Goal: Find specific page/section: Find specific page/section

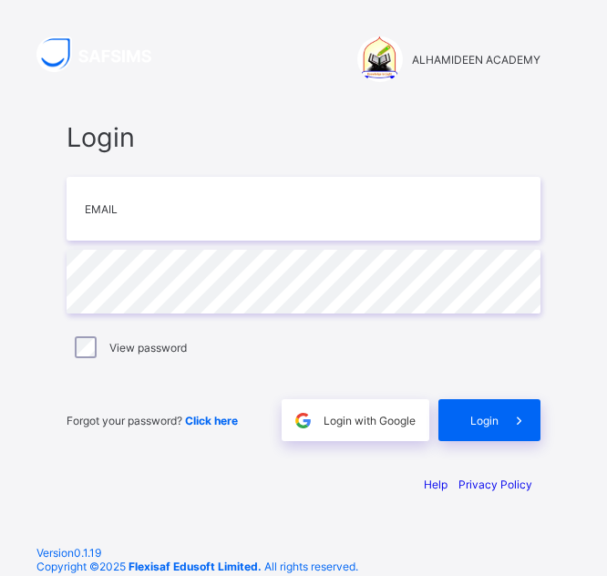
scroll to position [34, 0]
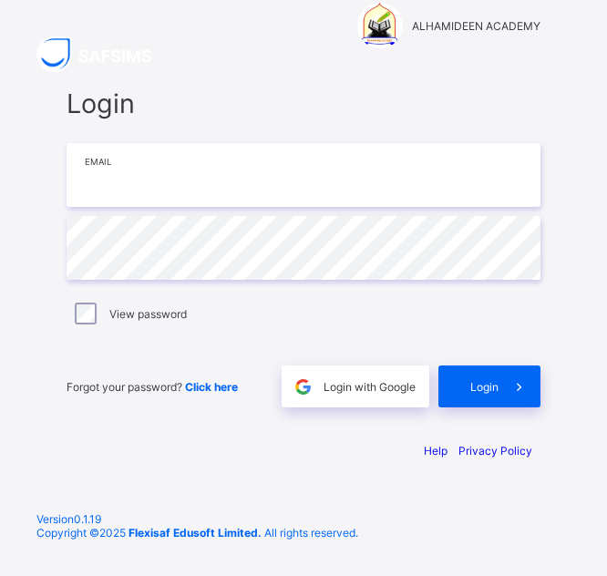
type input "**********"
click at [237, 290] on div "**********" at bounding box center [304, 248] width 474 height 320
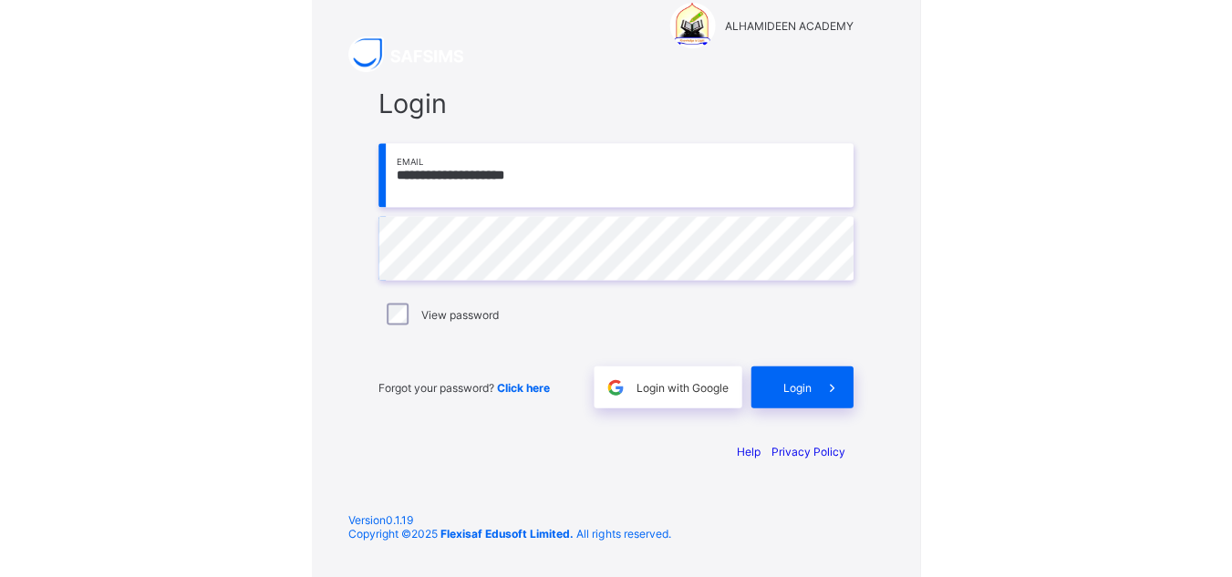
scroll to position [0, 0]
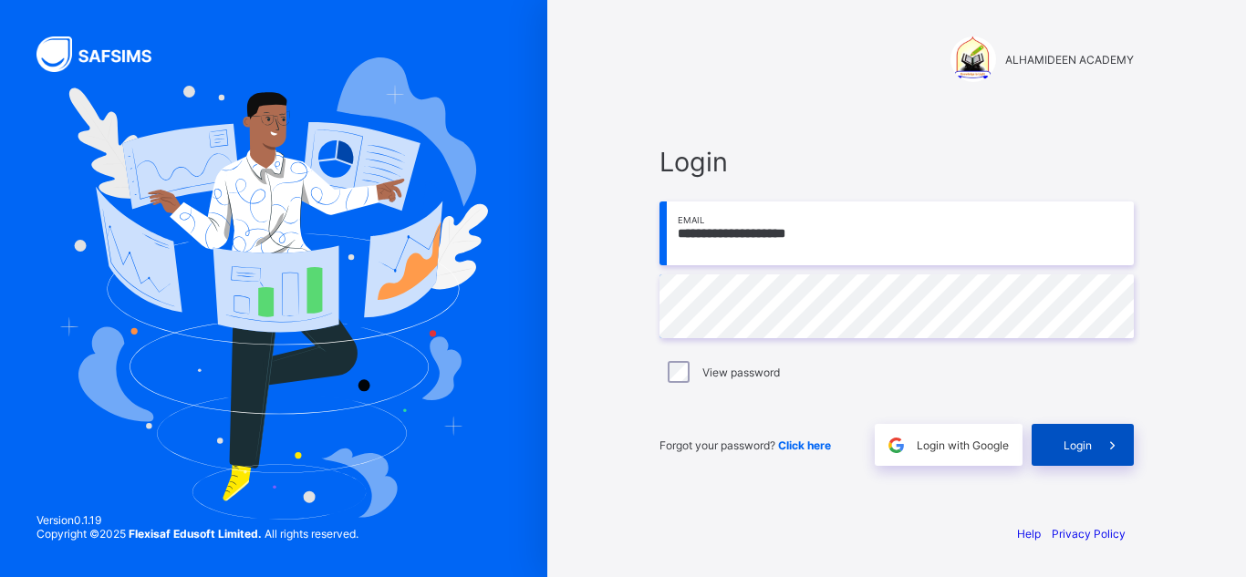
click at [606, 444] on span "Login" at bounding box center [1077, 446] width 28 height 14
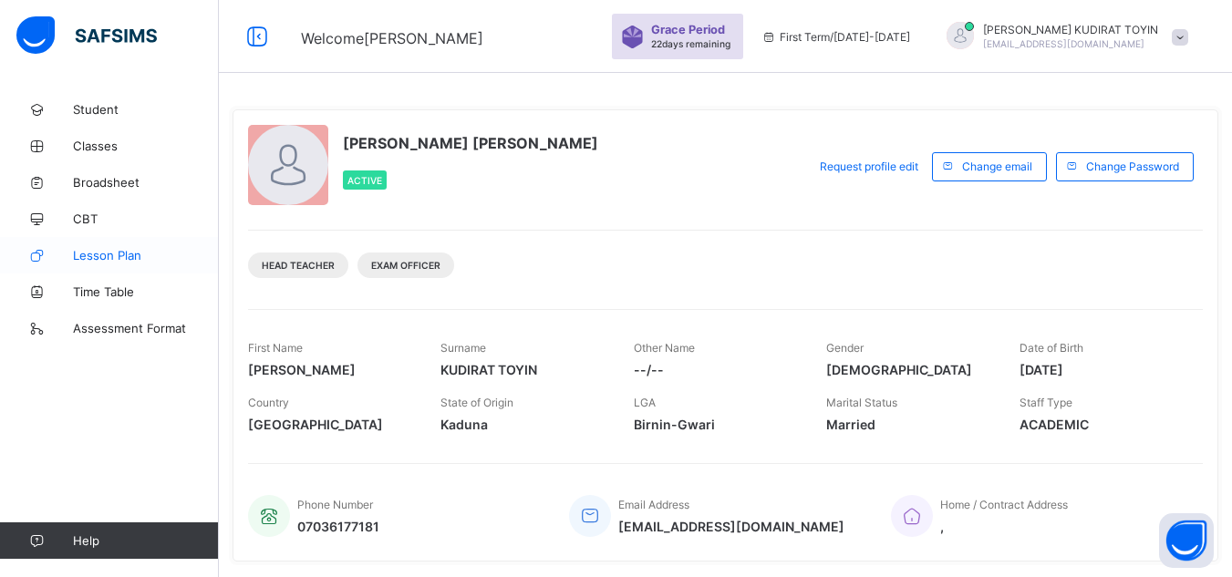
click at [132, 255] on span "Lesson Plan" at bounding box center [146, 255] width 146 height 15
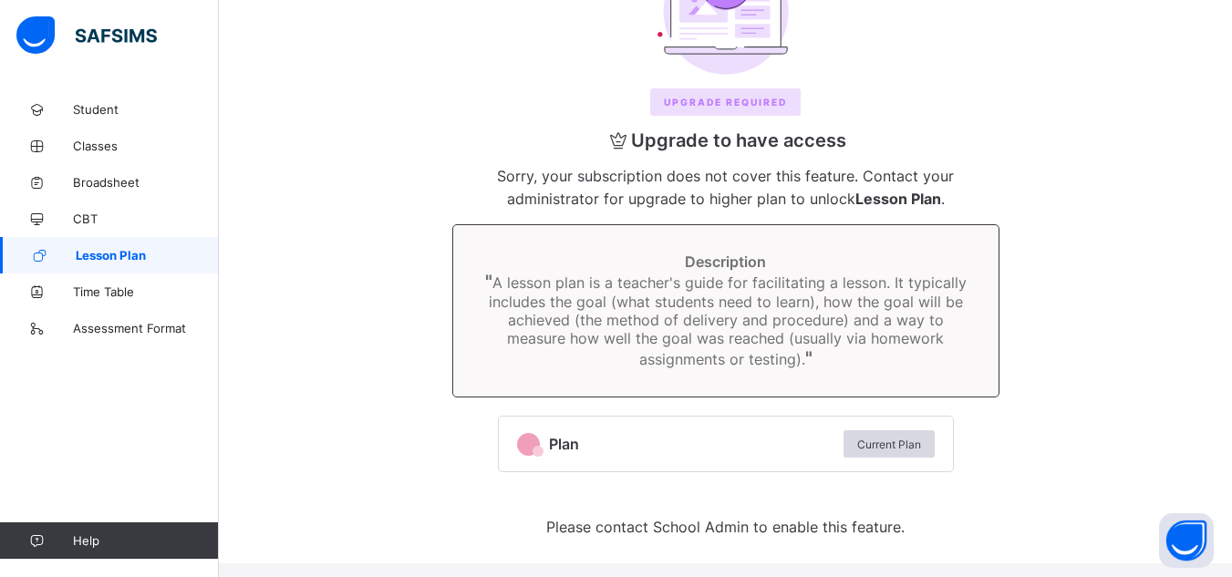
scroll to position [183, 0]
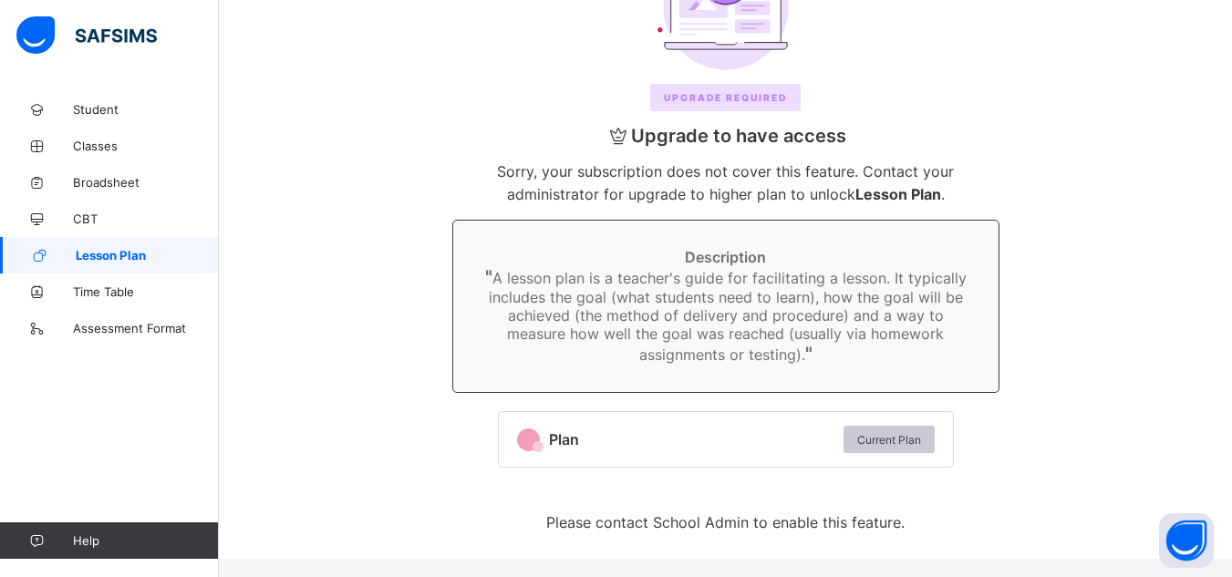
click at [606, 447] on div "Current Plan" at bounding box center [889, 439] width 91 height 27
click at [606, 448] on div "Current Plan" at bounding box center [889, 439] width 91 height 27
click at [606, 444] on span "Current Plan" at bounding box center [889, 440] width 64 height 14
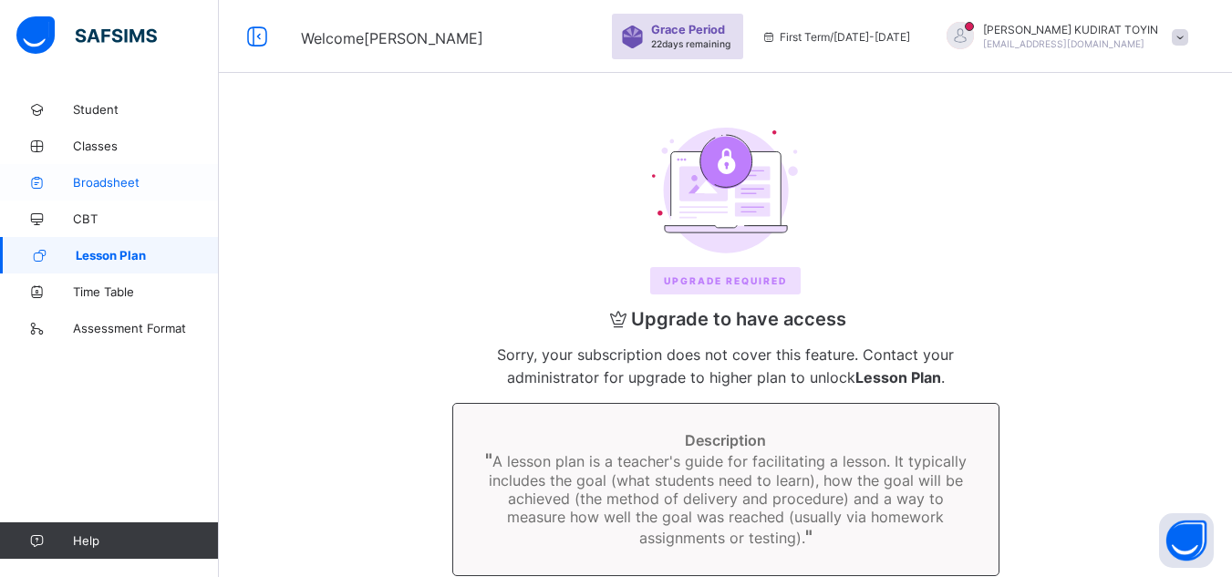
click at [120, 189] on span "Broadsheet" at bounding box center [146, 182] width 146 height 15
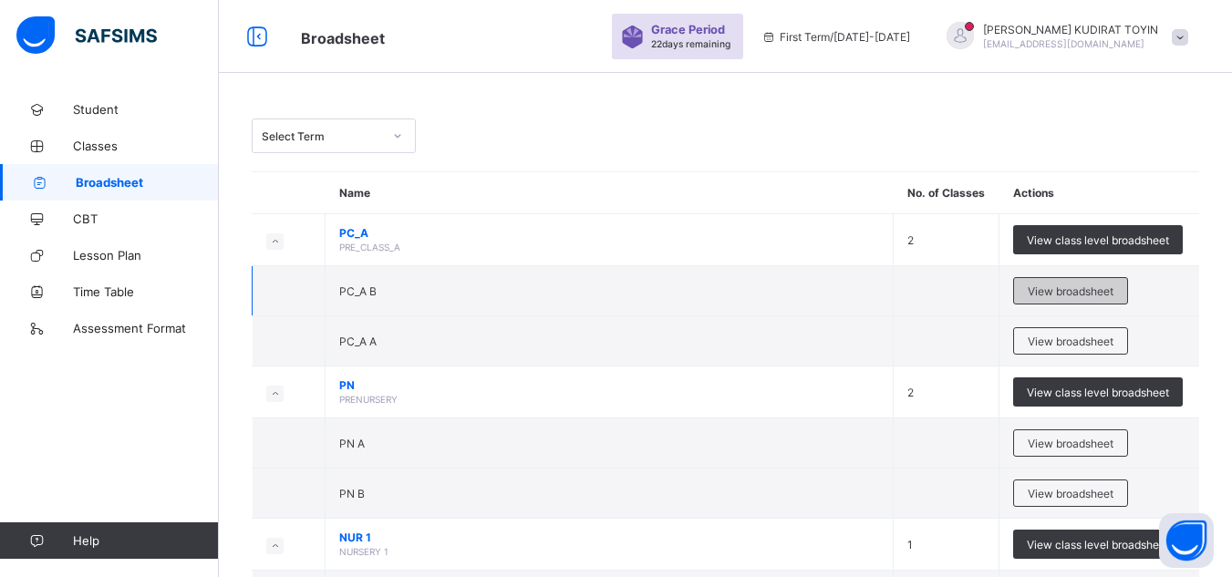
click at [606, 294] on span "View broadsheet" at bounding box center [1071, 292] width 86 height 14
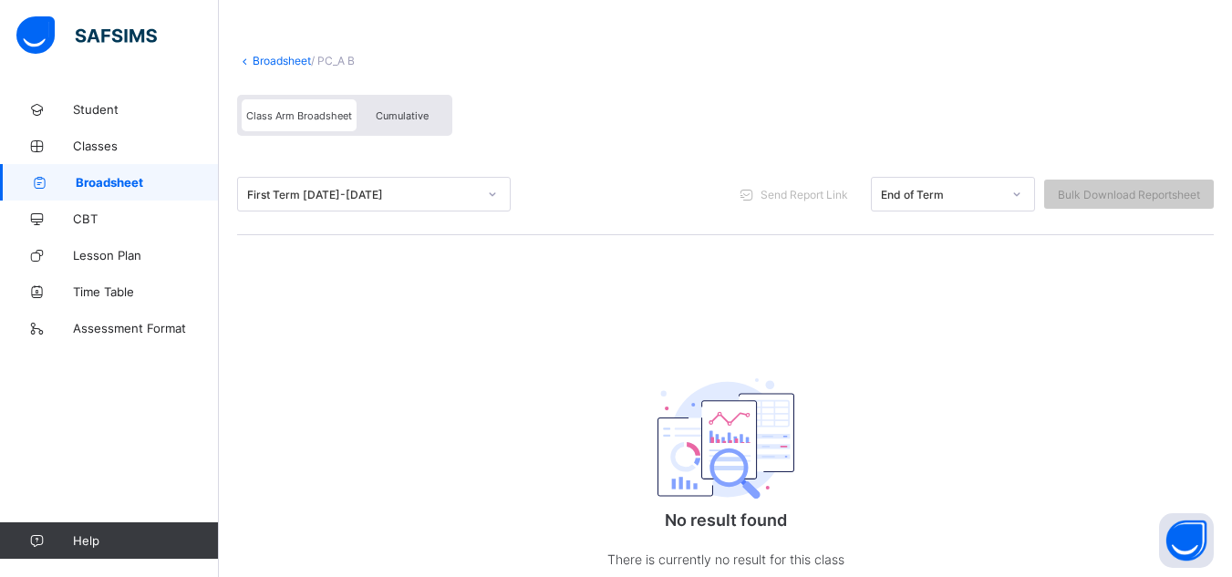
scroll to position [141, 0]
